Goal: Task Accomplishment & Management: Use online tool/utility

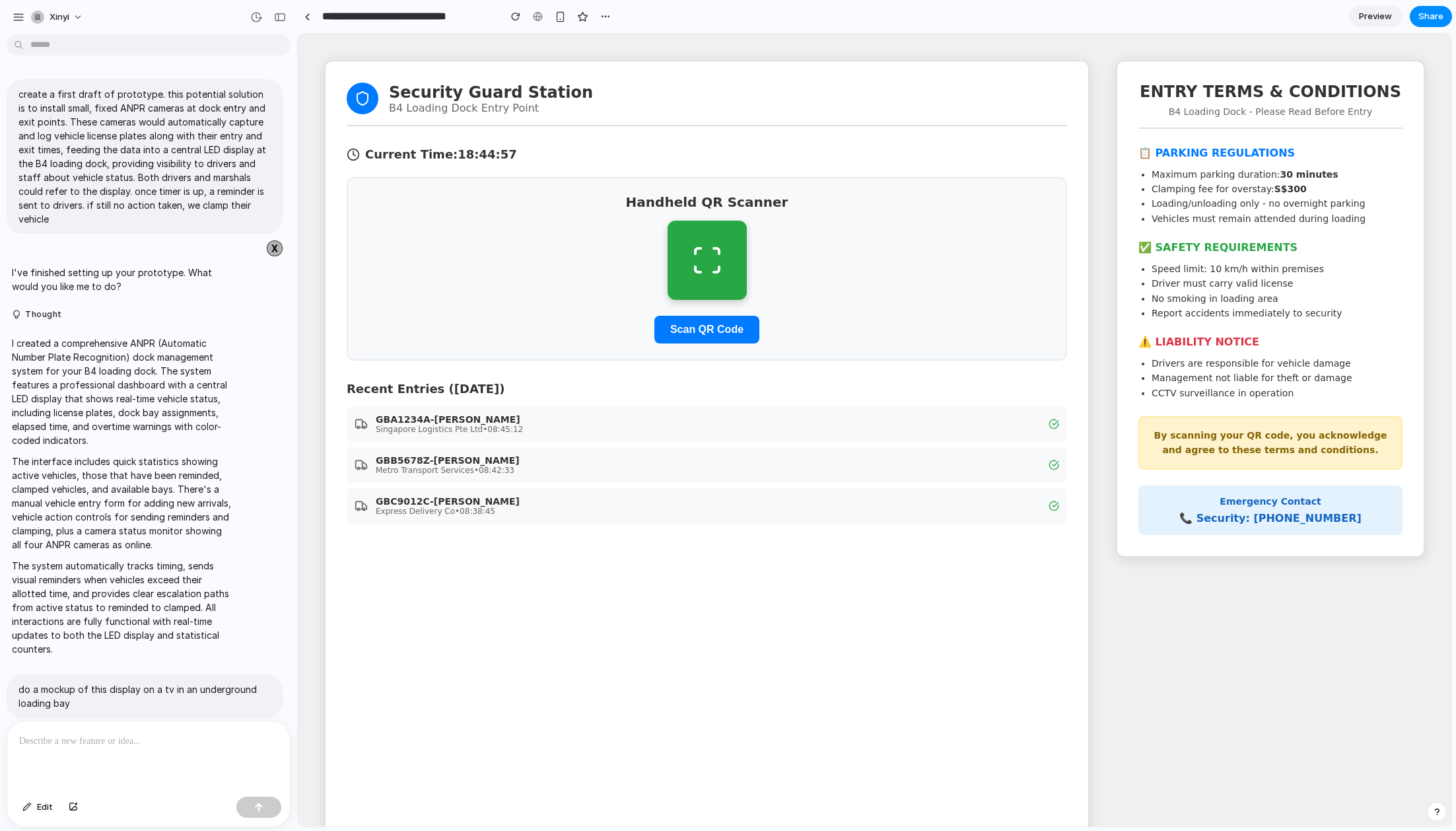
scroll to position [3582, 0]
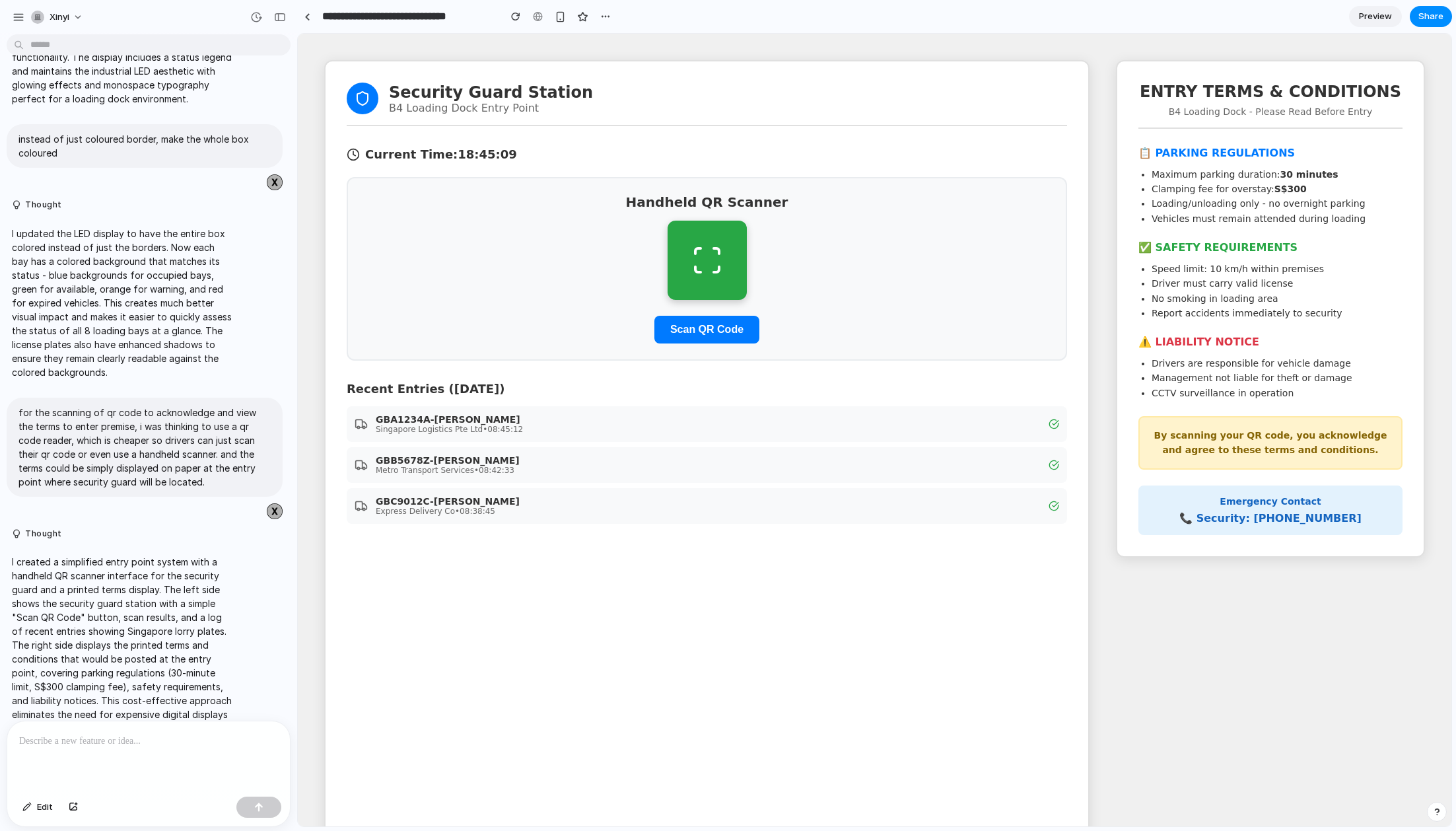
click at [188, 744] on p at bounding box center [148, 741] width 259 height 16
click at [43, 804] on span "Edit" at bounding box center [45, 806] width 16 height 13
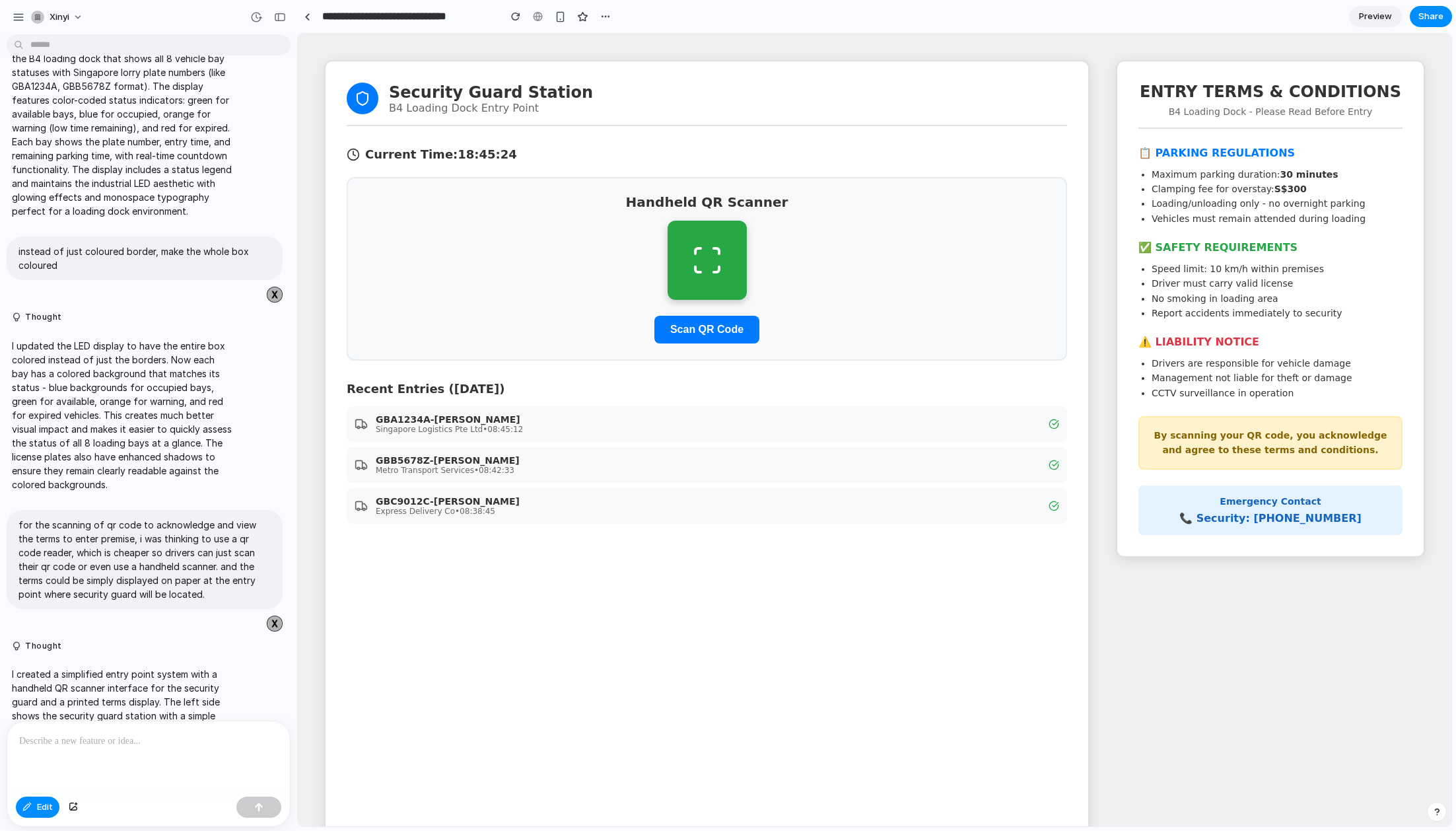
scroll to position [3462, 0]
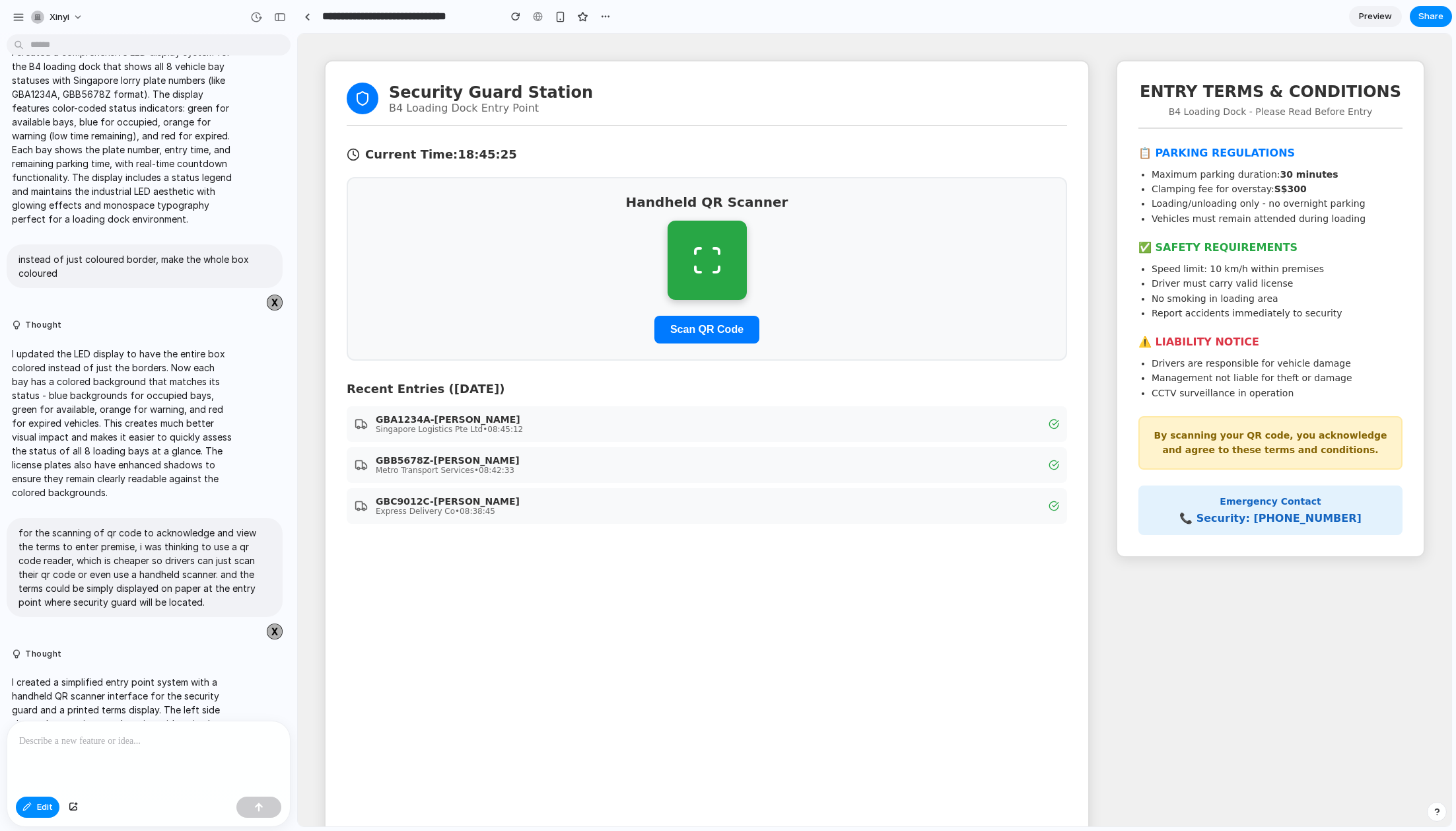
click at [175, 349] on p "I updated the LED display to have the entire box colored instead of just the bo…" at bounding box center [122, 423] width 220 height 153
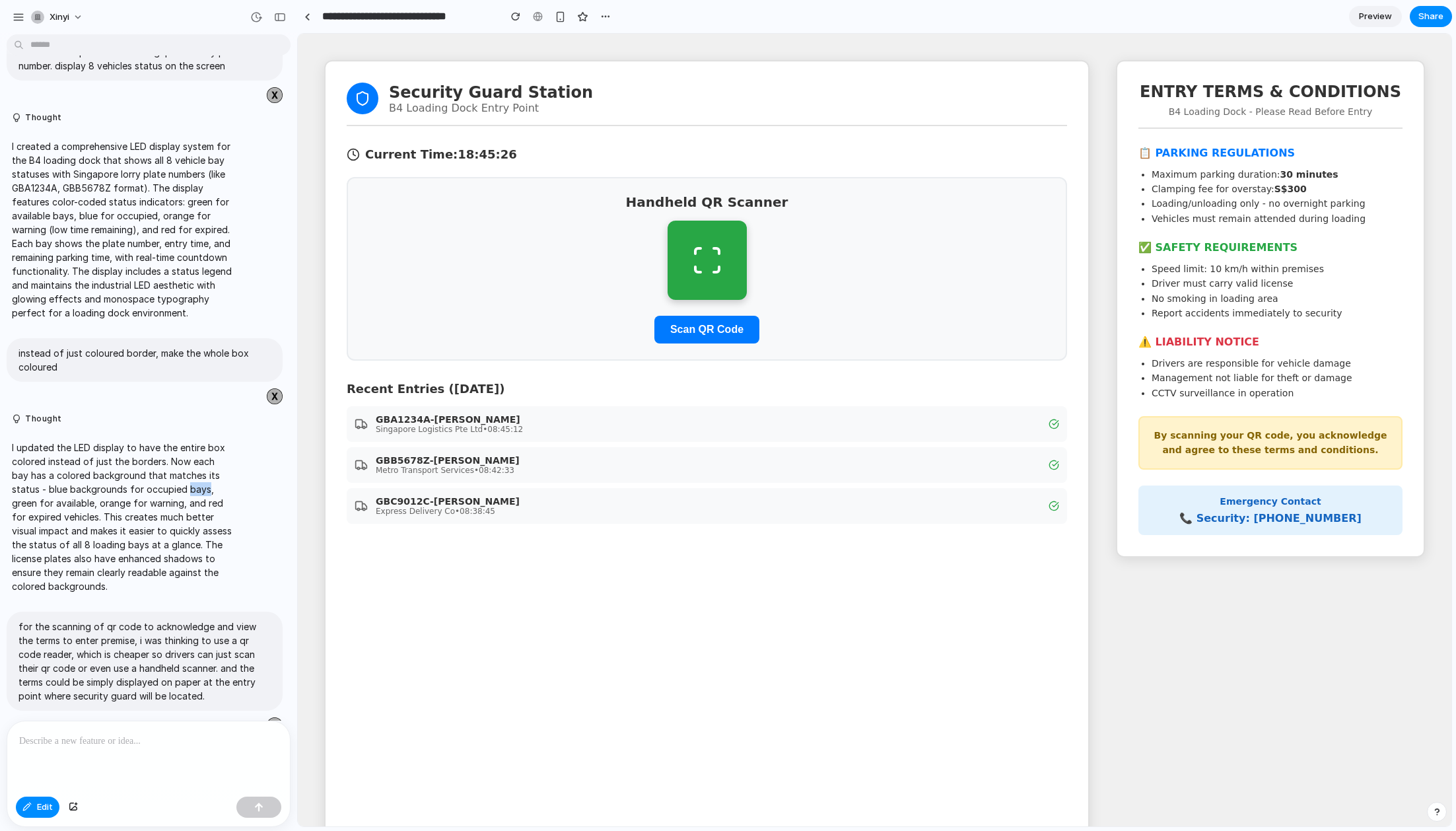
scroll to position [3270, 0]
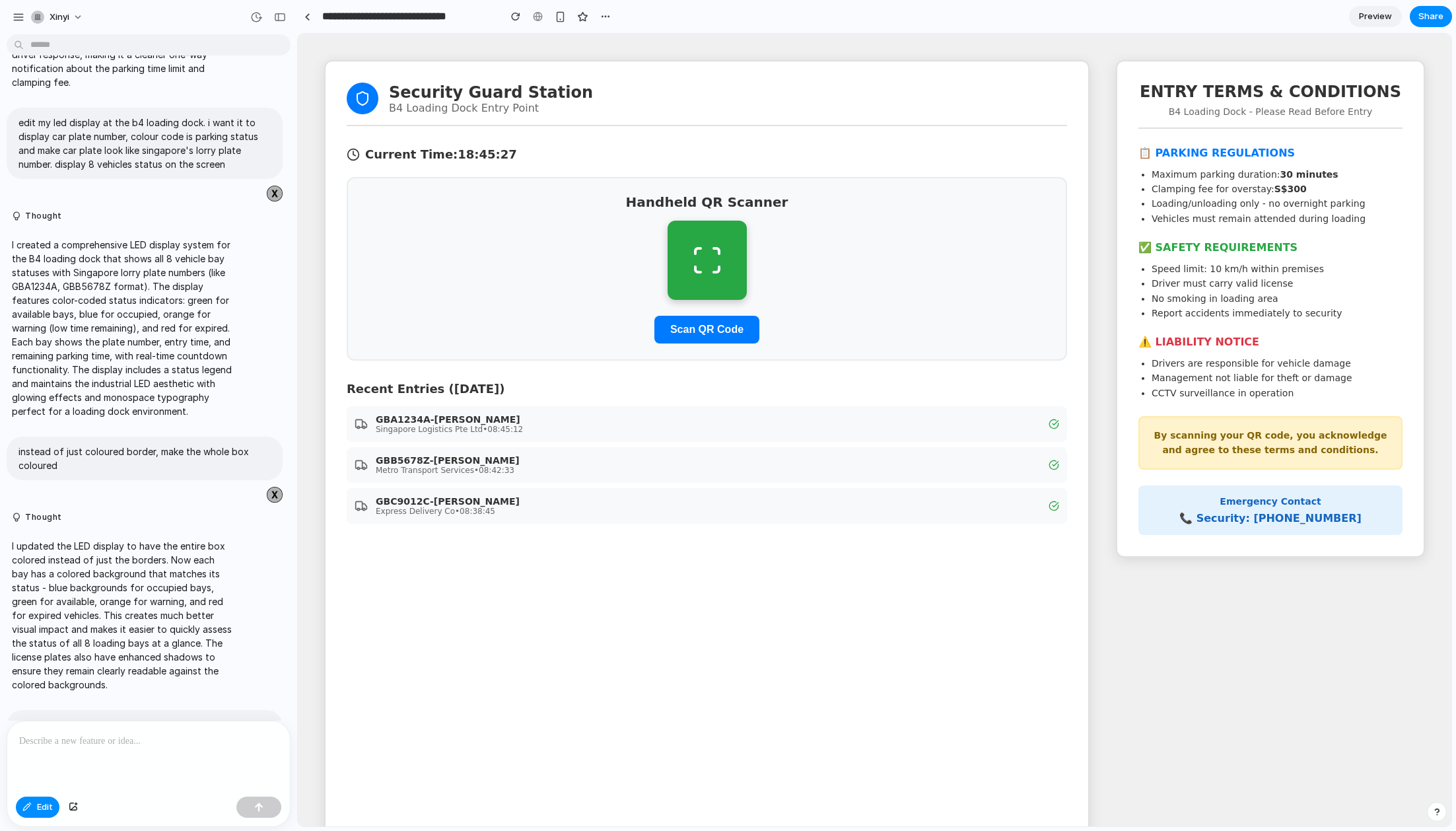
click at [195, 271] on p "I created a comprehensive LED display system for the B4 loading dock that shows…" at bounding box center [122, 328] width 220 height 181
click at [612, 23] on button "button" at bounding box center [606, 17] width 20 height 20
click at [305, 19] on div "Duplicate Delete" at bounding box center [728, 415] width 1456 height 831
click at [380, 17] on input "**********" at bounding box center [407, 17] width 176 height 24
